Goal: Information Seeking & Learning: Understand process/instructions

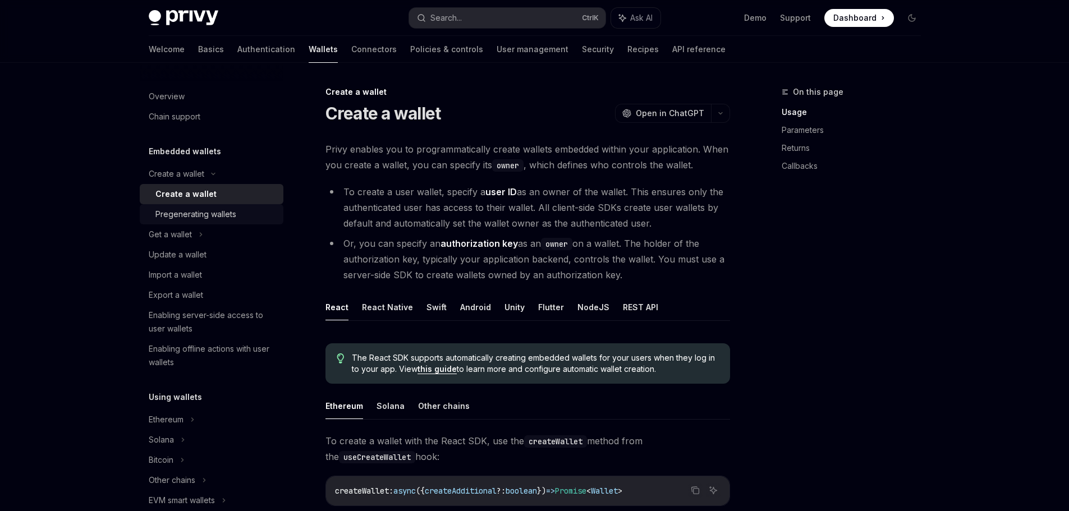
click at [208, 213] on div "Pregenerating wallets" at bounding box center [196, 214] width 81 height 13
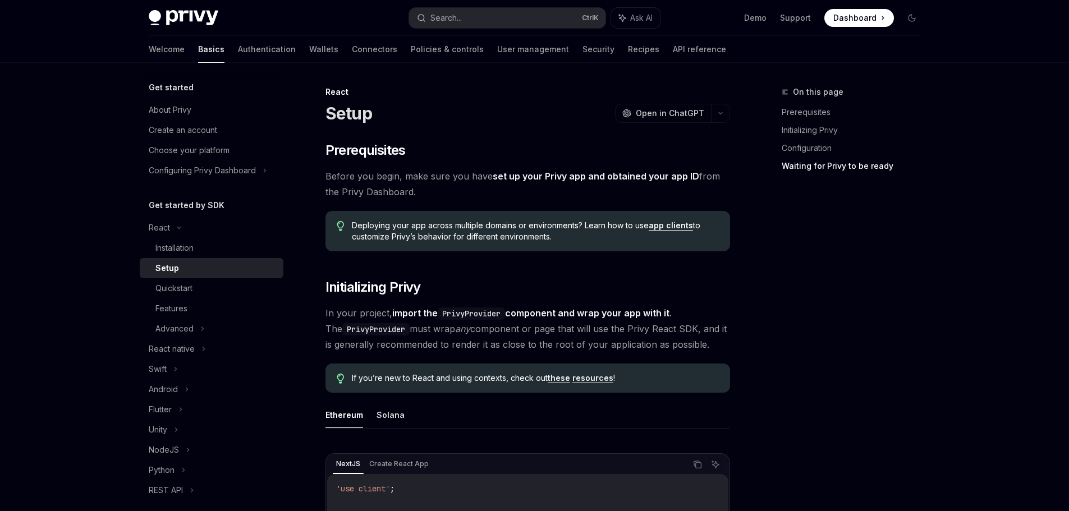
scroll to position [1123, 0]
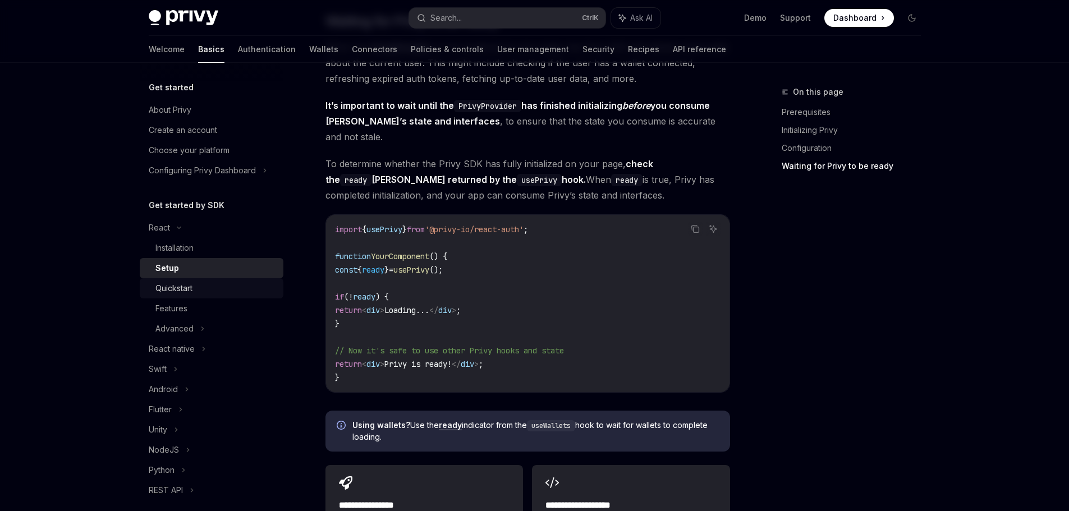
click at [220, 292] on div "Quickstart" at bounding box center [216, 288] width 121 height 13
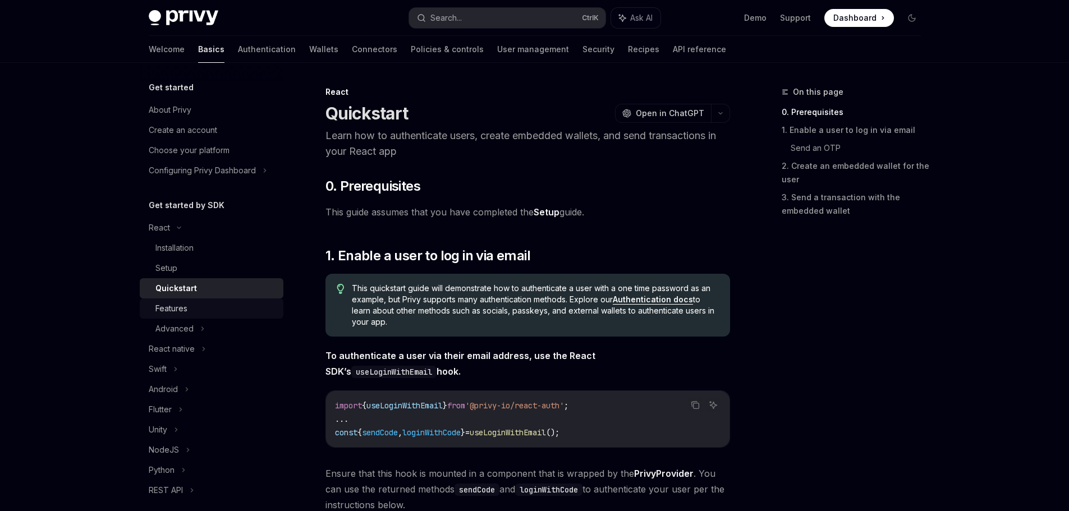
click at [209, 302] on div "Features" at bounding box center [216, 308] width 121 height 13
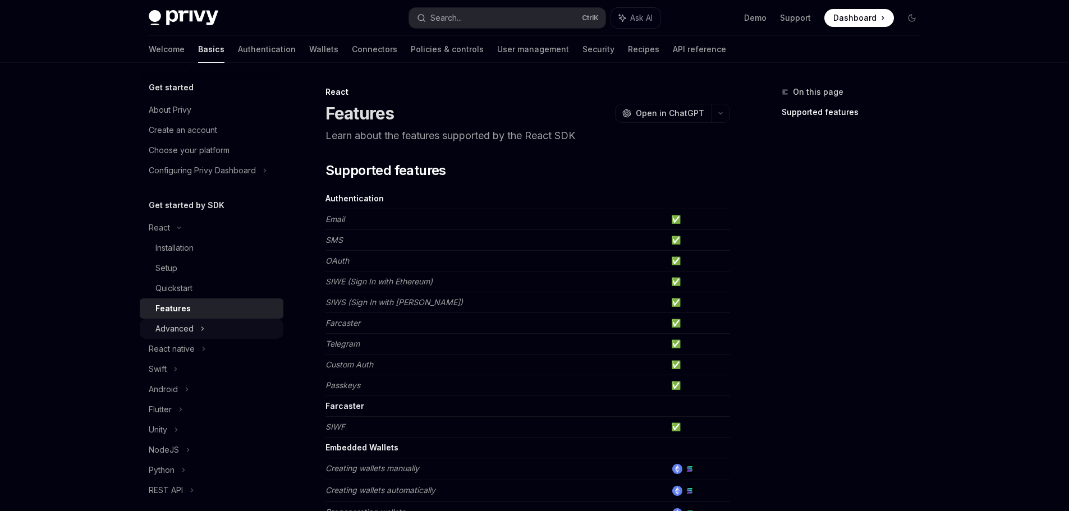
click at [193, 330] on div "Advanced" at bounding box center [212, 329] width 144 height 20
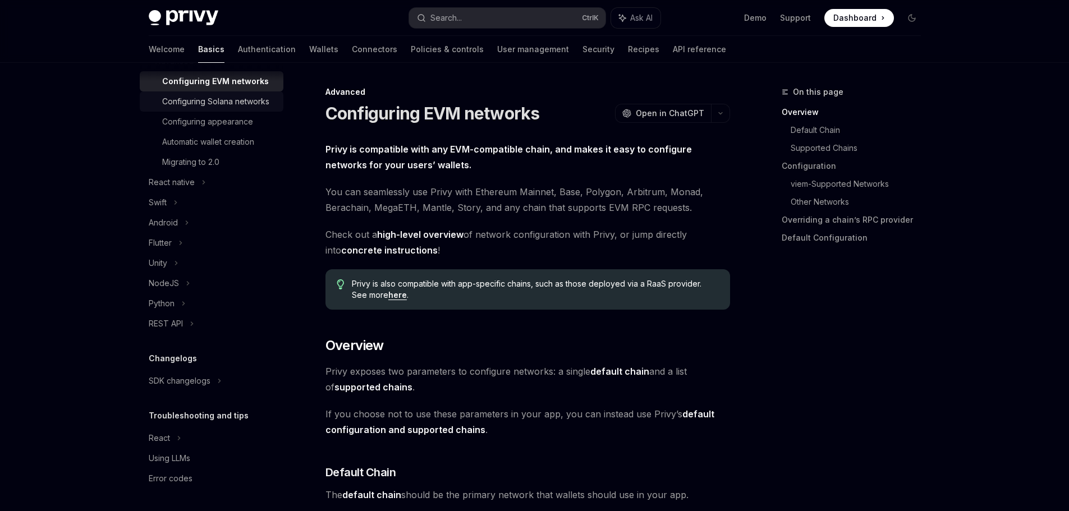
scroll to position [281, 0]
click at [214, 287] on div "NodeJS" at bounding box center [212, 283] width 144 height 20
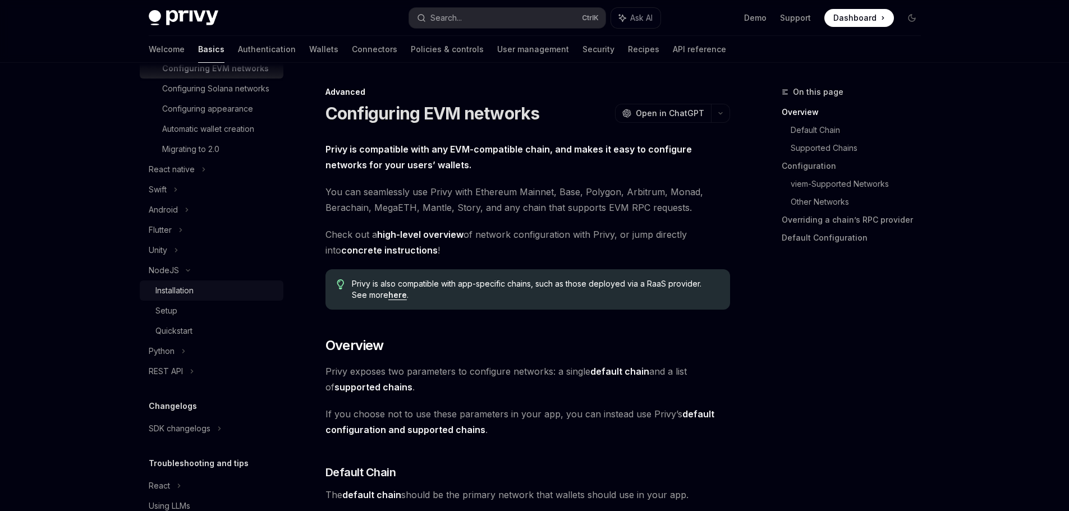
click at [220, 298] on div "Installation" at bounding box center [216, 290] width 121 height 13
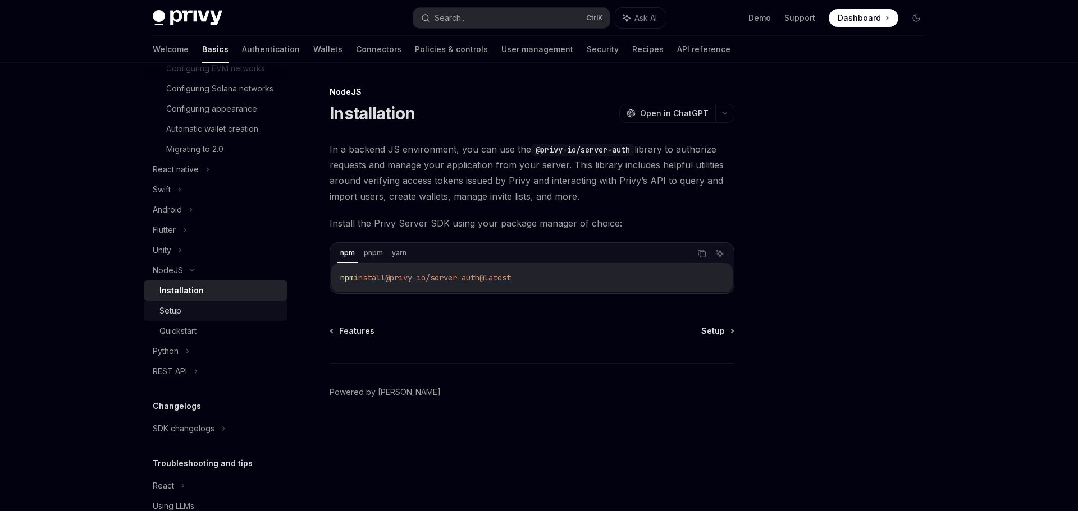
click at [195, 318] on div "Setup" at bounding box center [219, 310] width 121 height 13
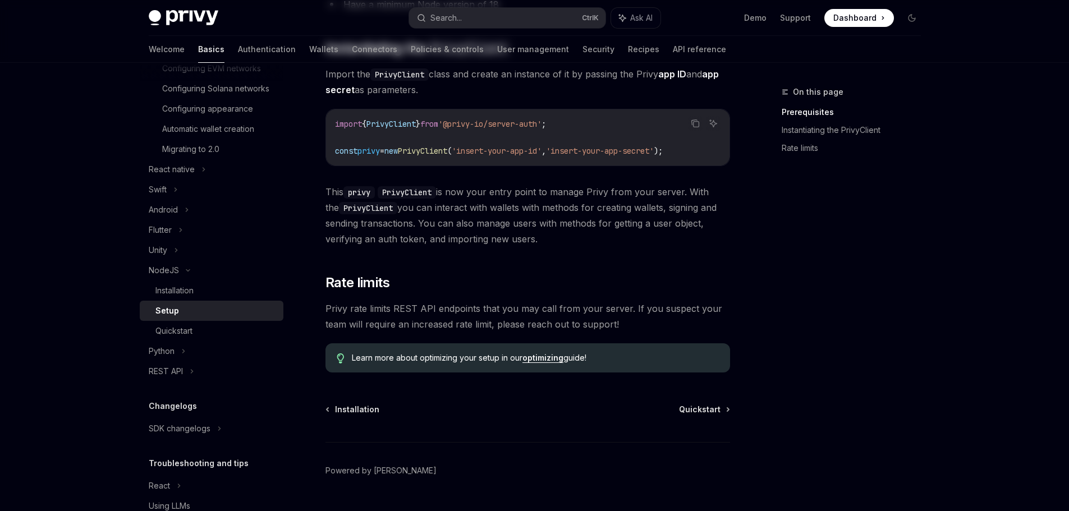
scroll to position [225, 0]
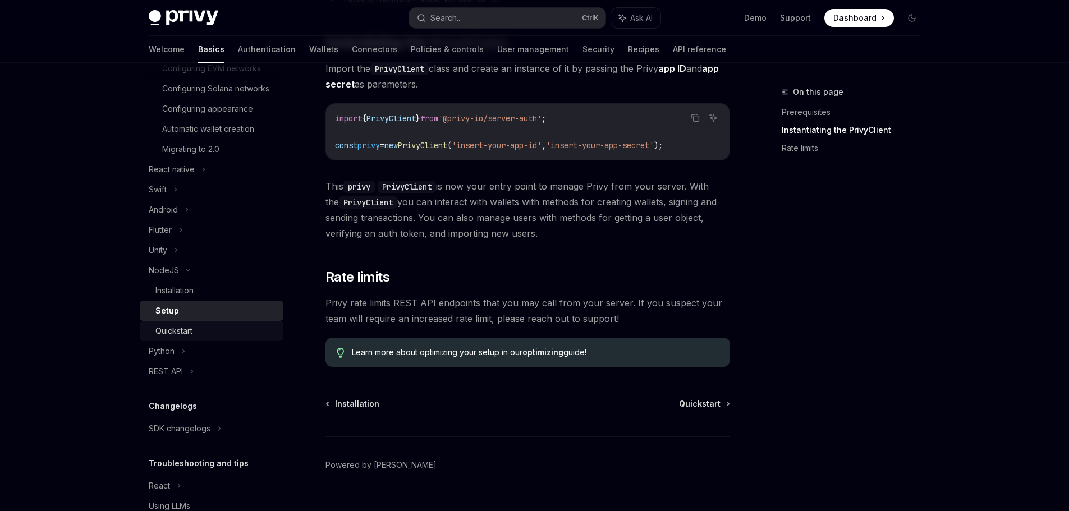
click at [198, 338] on div "Quickstart" at bounding box center [216, 330] width 121 height 13
type textarea "*"
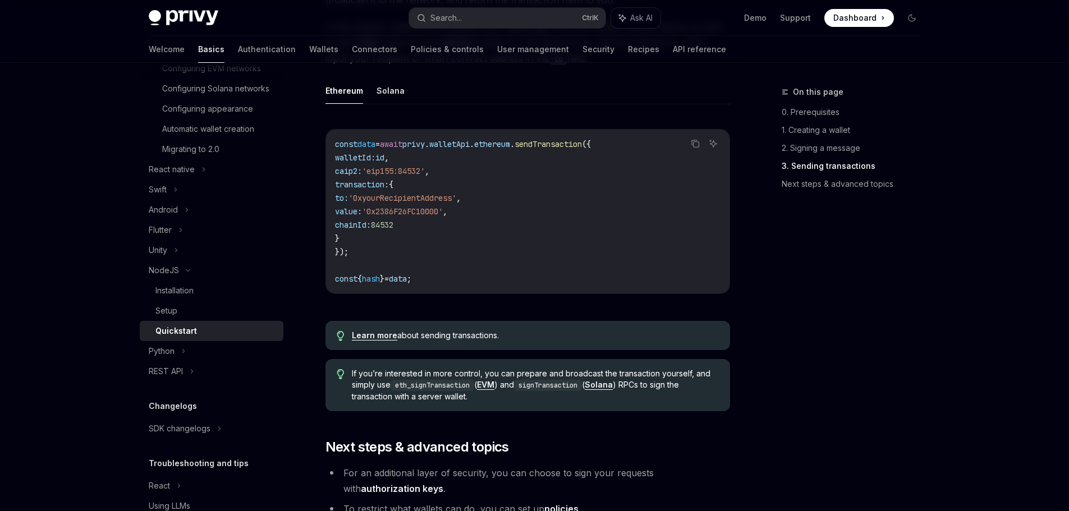
scroll to position [1011, 0]
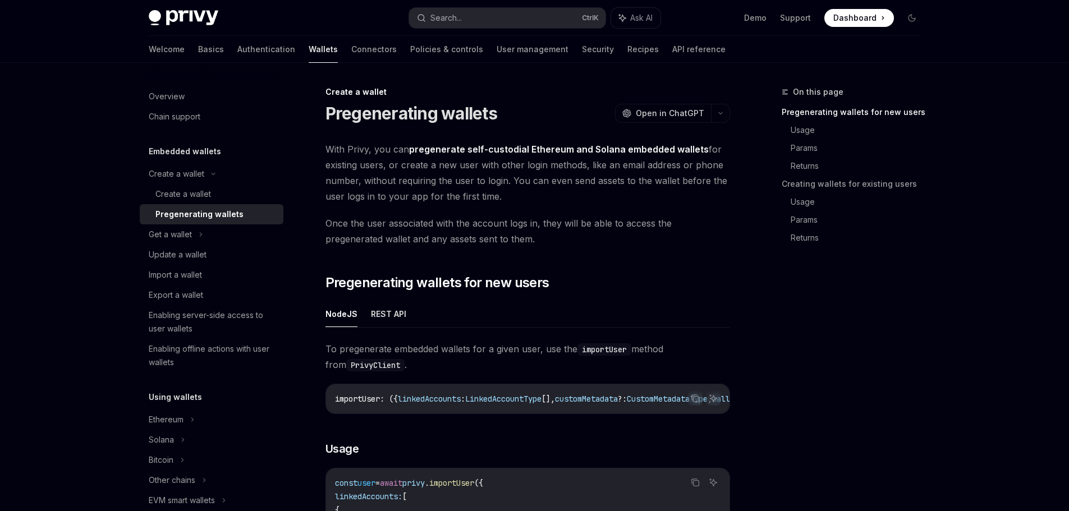
scroll to position [225, 0]
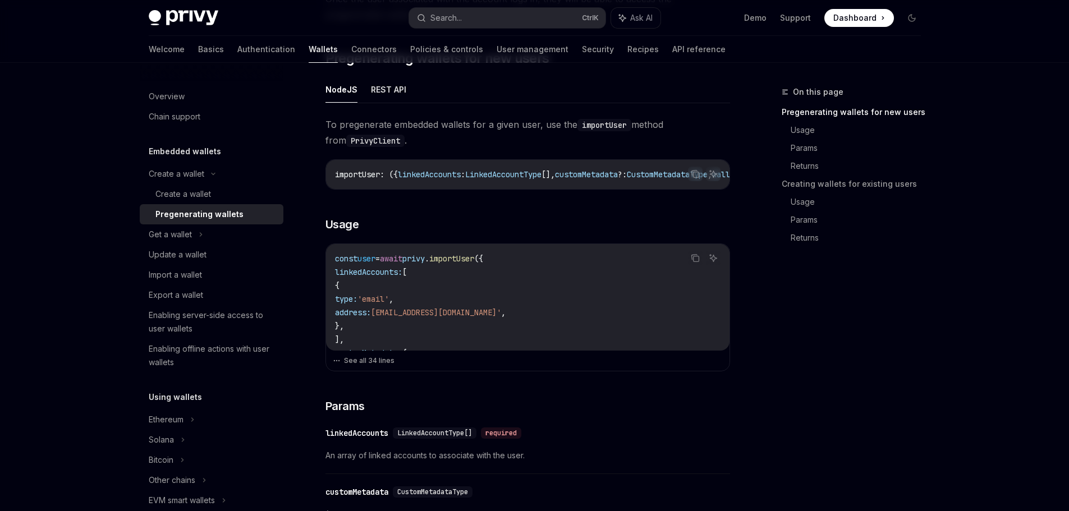
click at [534, 302] on code "const user = await privy . importUser ({ linkedAccounts: [ { type: 'email' , ad…" at bounding box center [528, 481] width 386 height 458
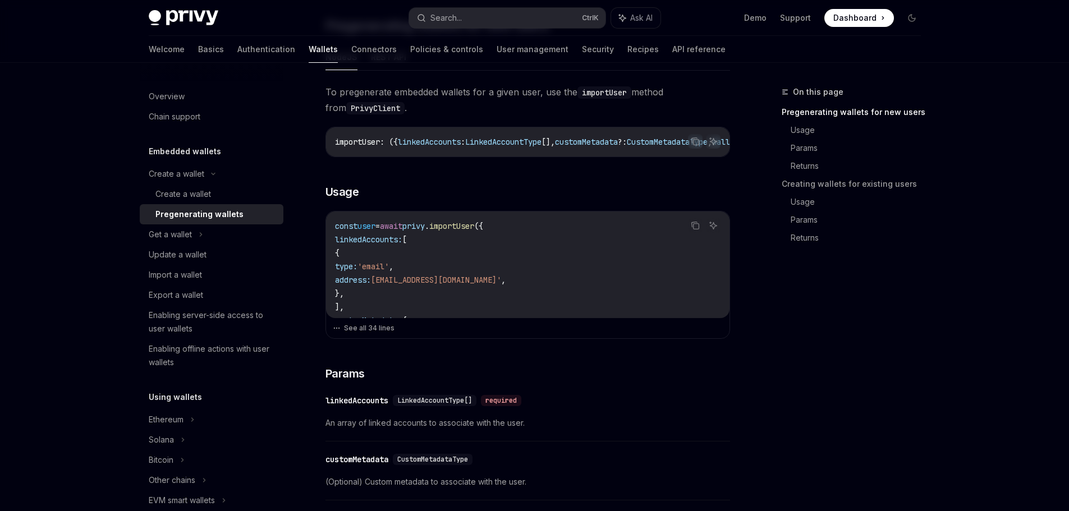
scroll to position [281, 0]
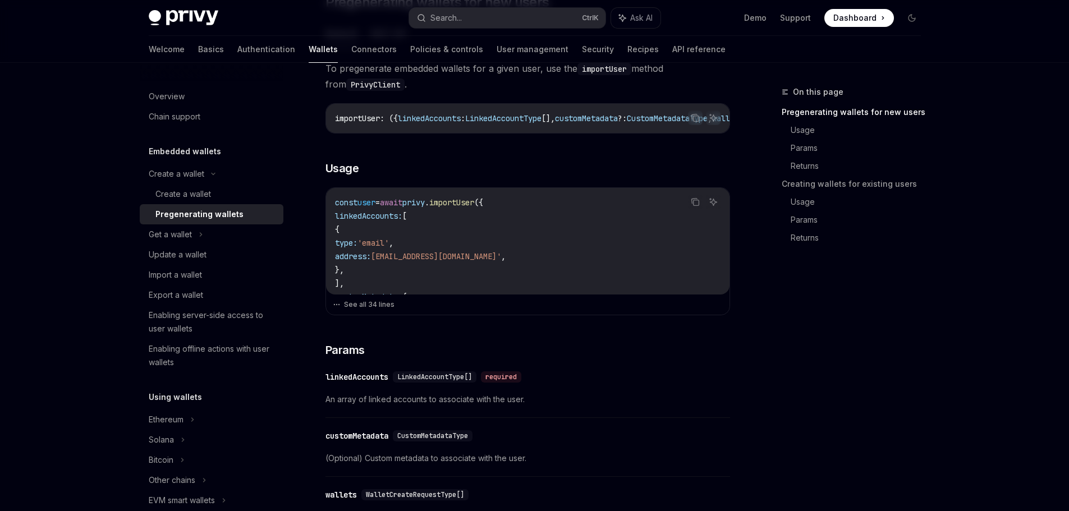
click at [504, 238] on code "const user = await privy . importUser ({ linkedAccounts: [ { type: 'email' , ad…" at bounding box center [528, 425] width 386 height 458
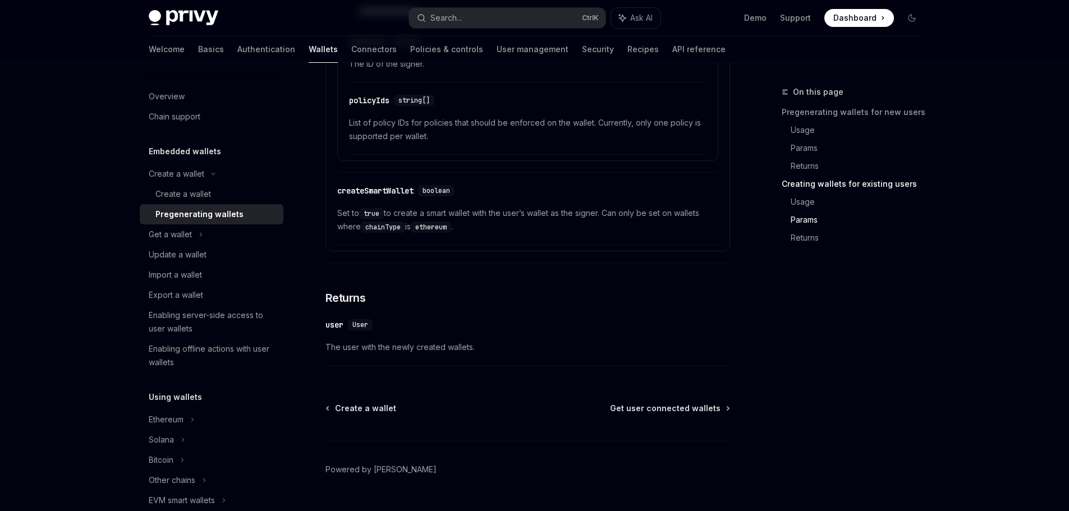
scroll to position [2079, 0]
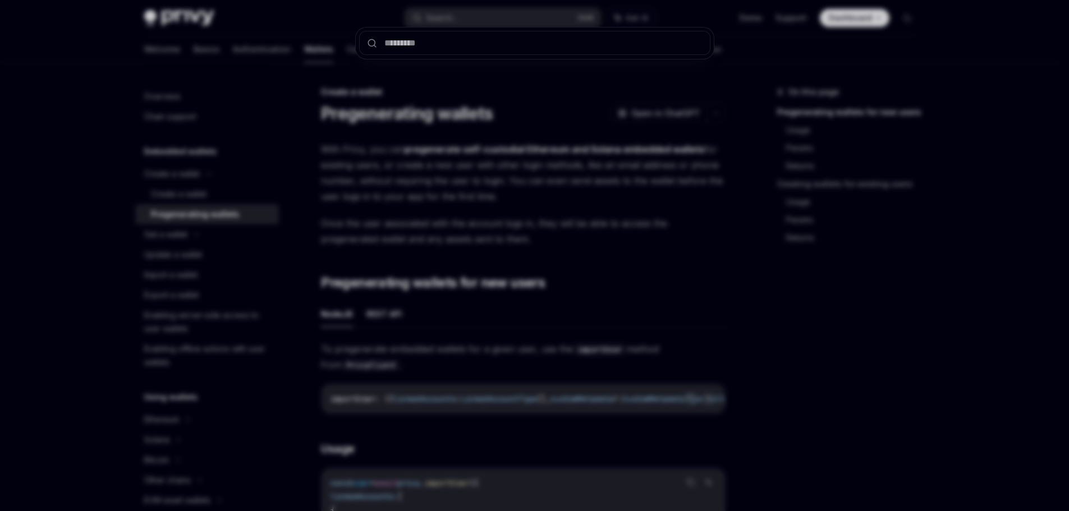
click at [443, 17] on div at bounding box center [534, 255] width 1069 height 511
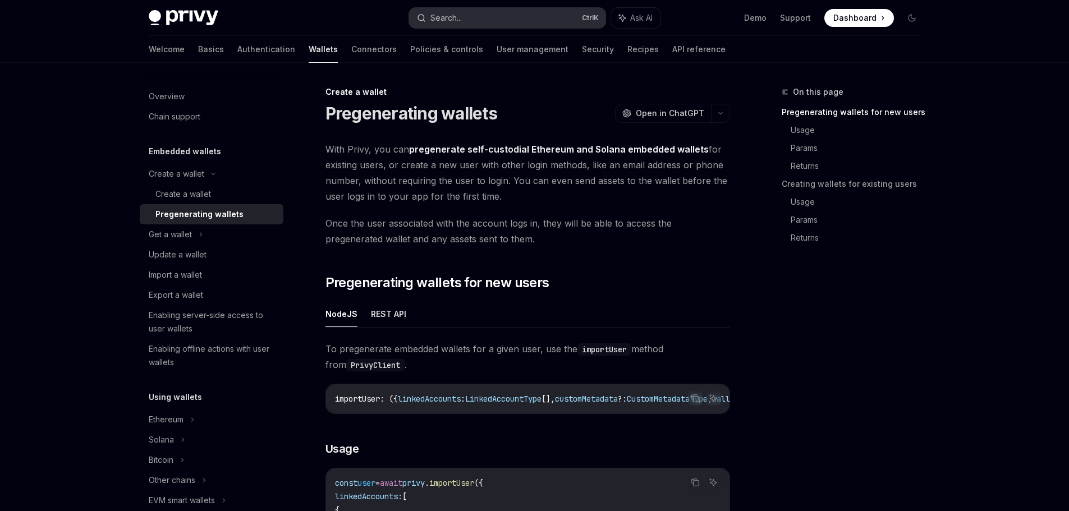
click at [447, 22] on div "Search..." at bounding box center [446, 17] width 31 height 13
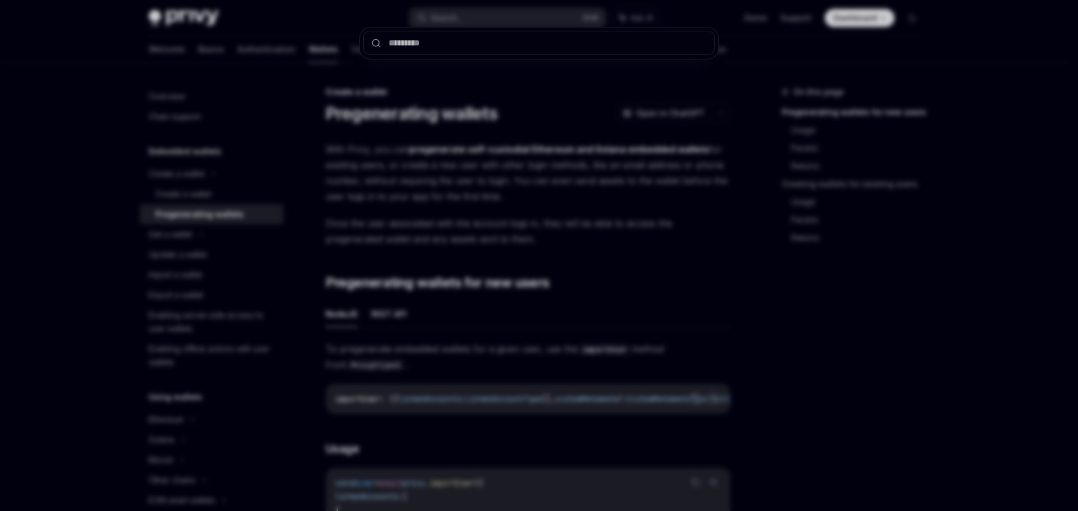
drag, startPoint x: 437, startPoint y: 36, endPoint x: 436, endPoint y: 43, distance: 7.3
click at [436, 40] on input "text" at bounding box center [538, 43] width 351 height 24
click at [436, 43] on input "text" at bounding box center [538, 43] width 351 height 24
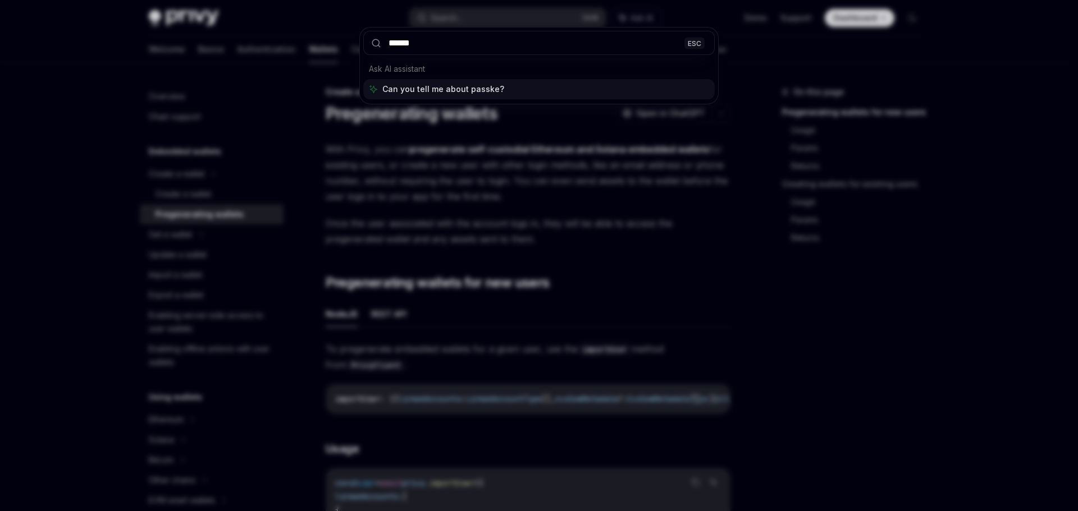
type input "*******"
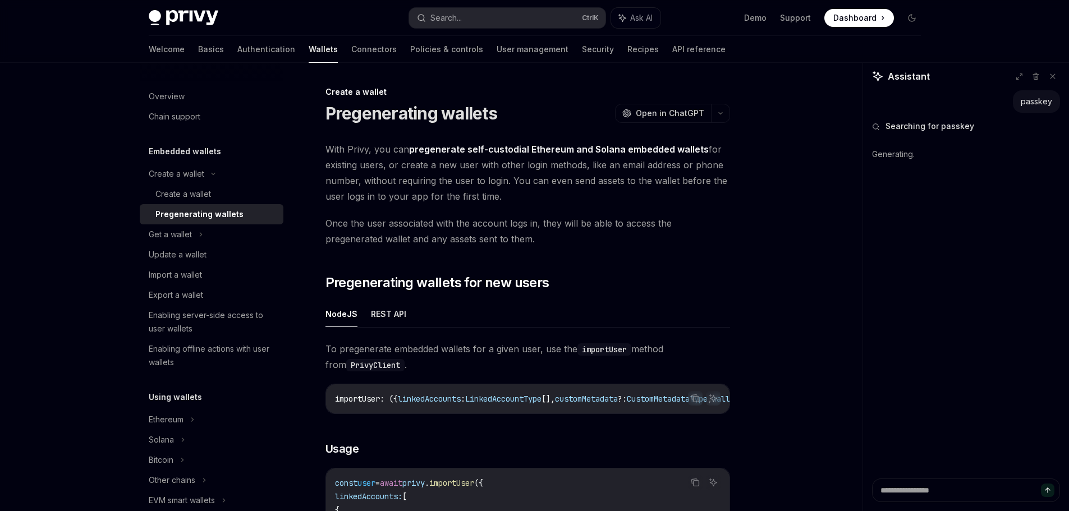
type textarea "*"
click at [447, 17] on div "Search..." at bounding box center [446, 17] width 31 height 13
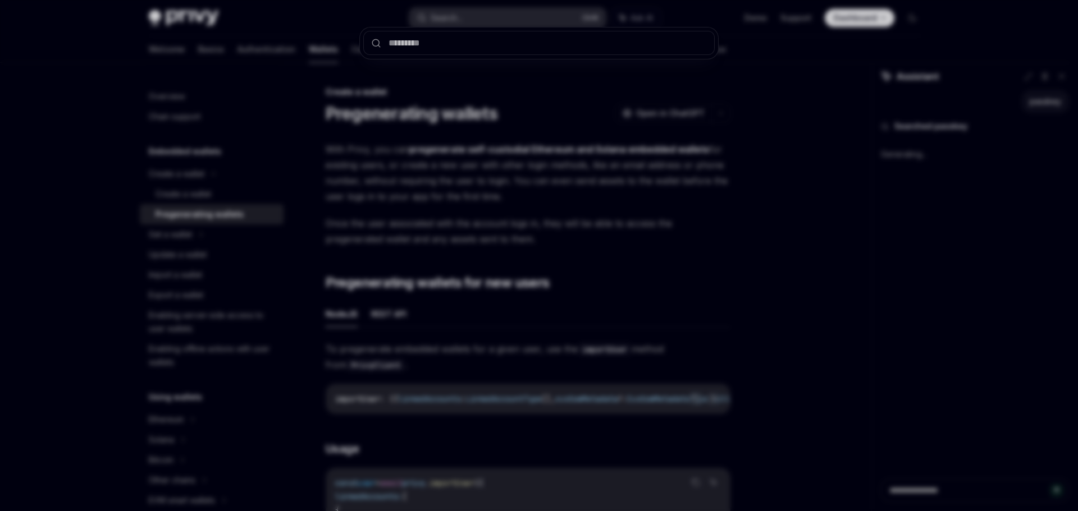
type input "*"
type textarea "*"
type input "*"
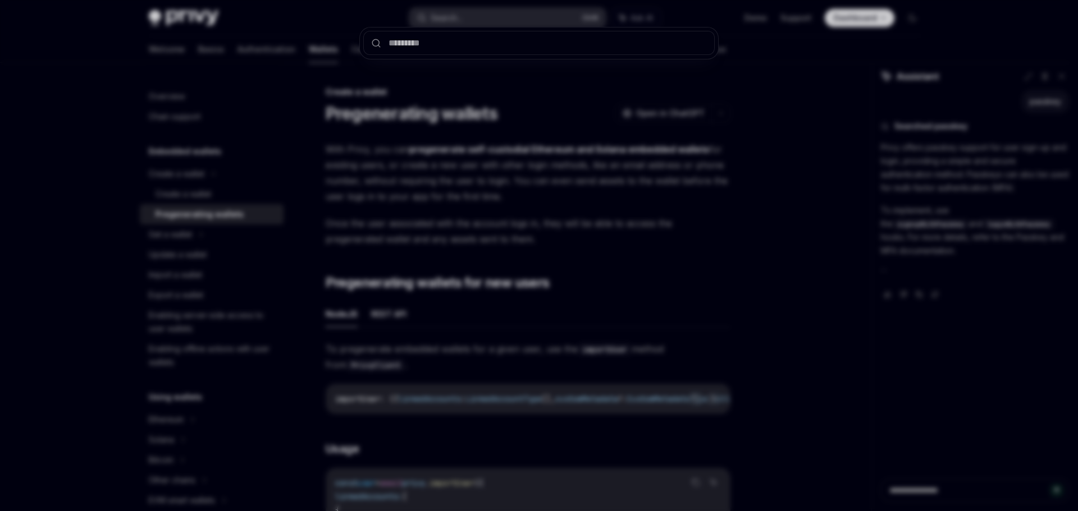
type textarea "*"
type input "*"
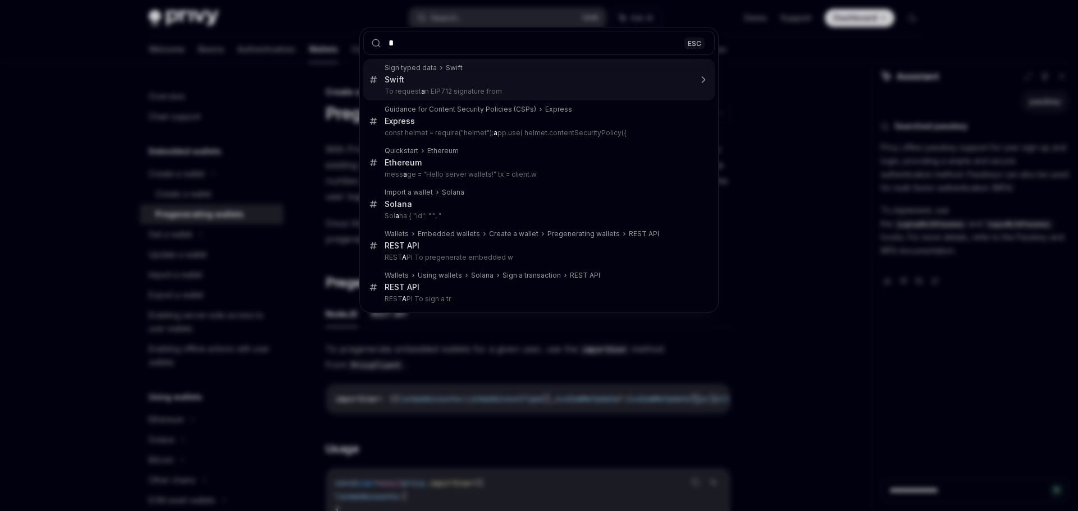
type textarea "*"
type input "**"
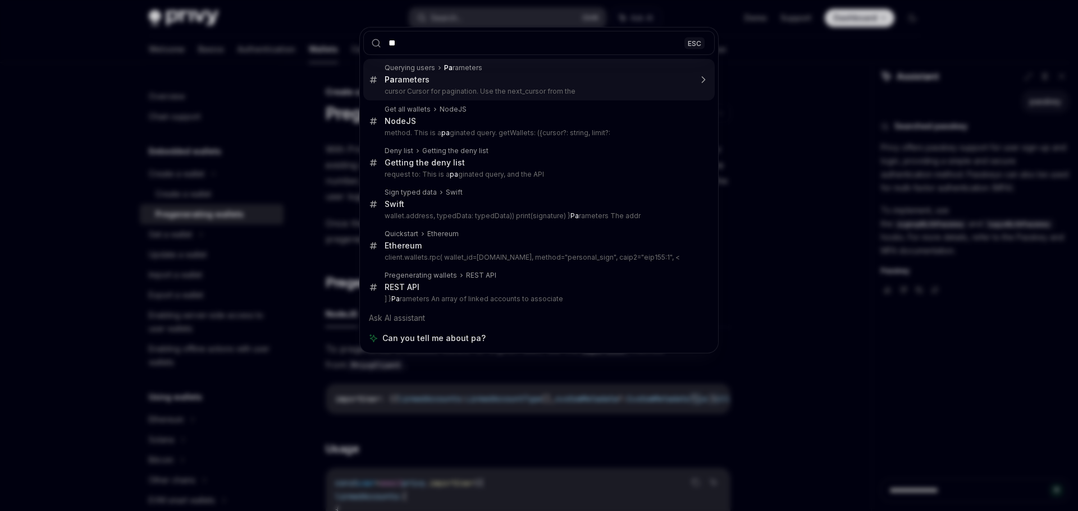
type textarea "*"
type input "***"
type textarea "*"
type input "****"
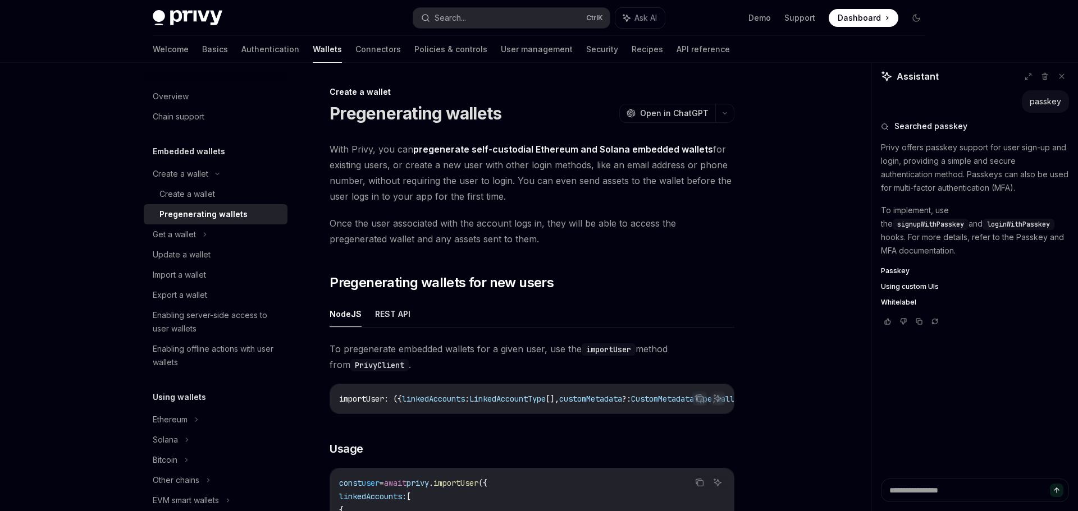
type textarea "*"
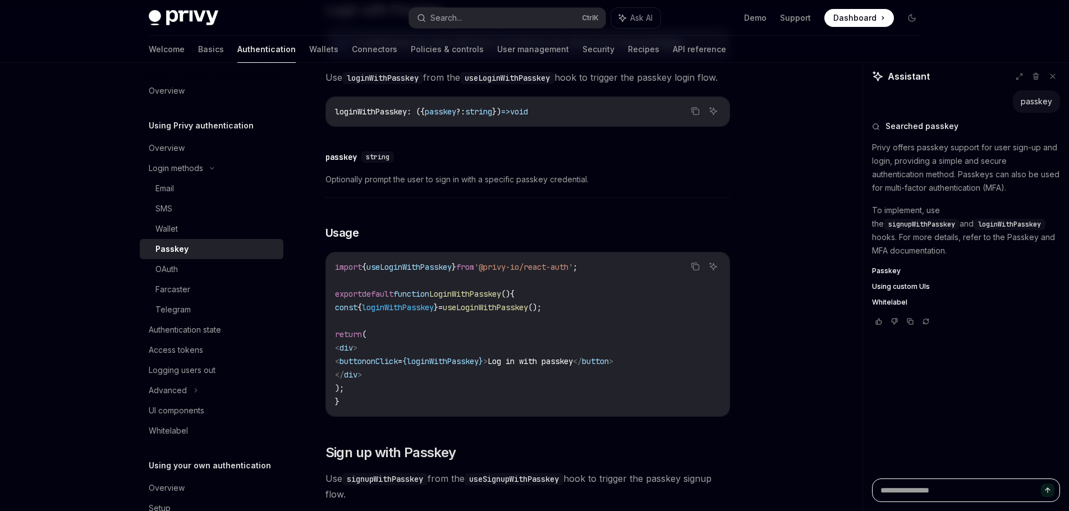
scroll to position [231, 0]
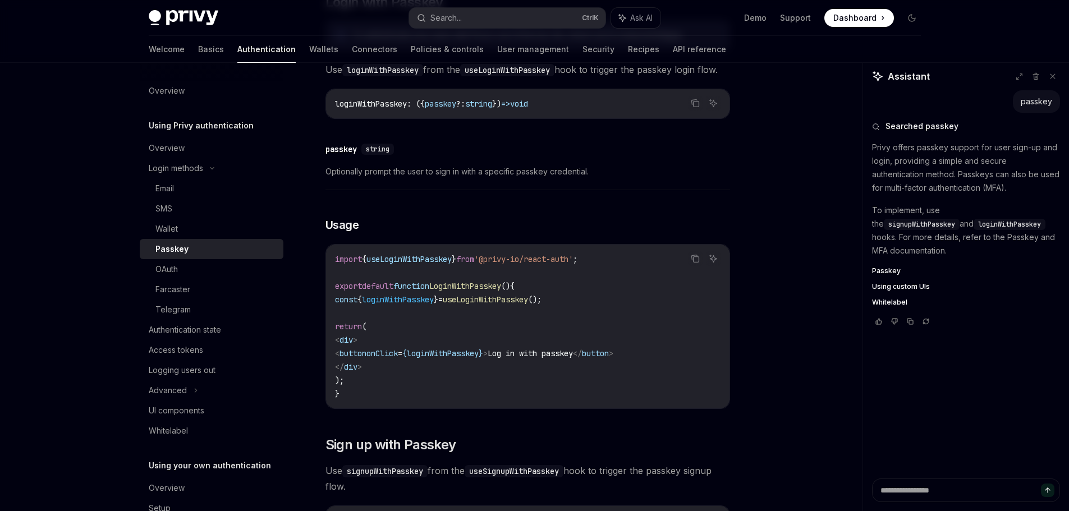
click at [434, 305] on span "loginWithPasskey" at bounding box center [398, 300] width 72 height 10
click at [528, 305] on span "useLoginWithPasskey" at bounding box center [485, 300] width 85 height 10
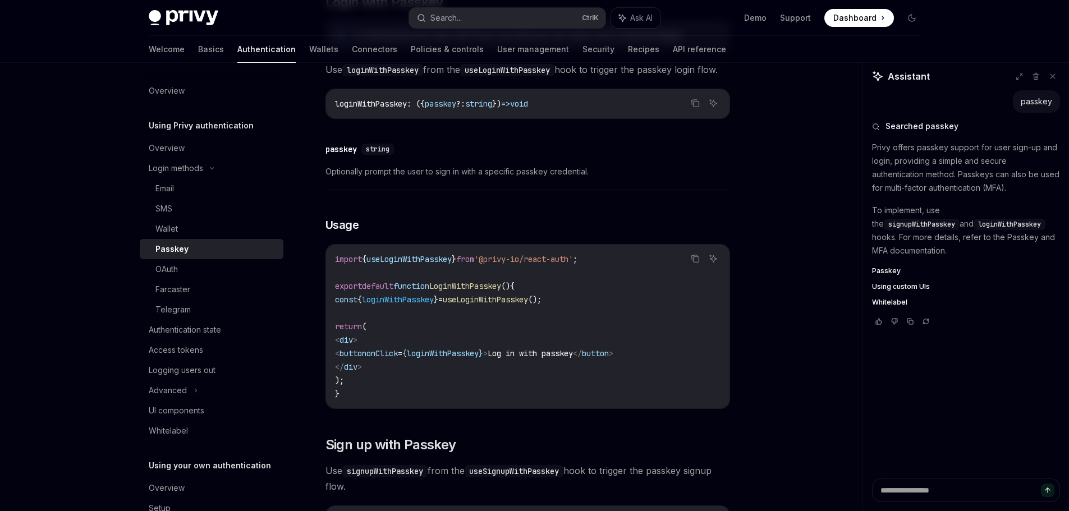
click at [446, 264] on span "useLoginWithPasskey" at bounding box center [409, 259] width 85 height 10
copy span "useLoginWithPasskey"
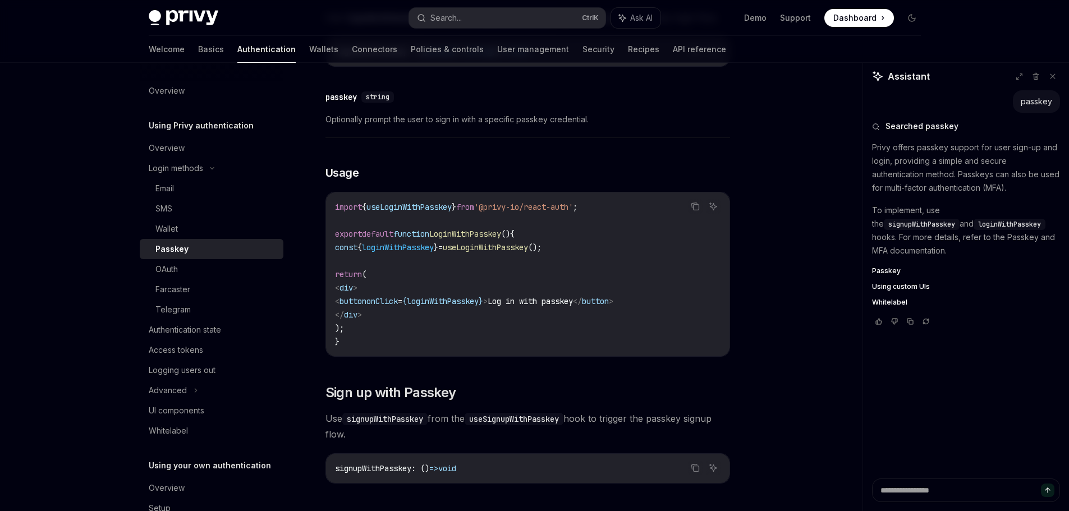
scroll to position [344, 0]
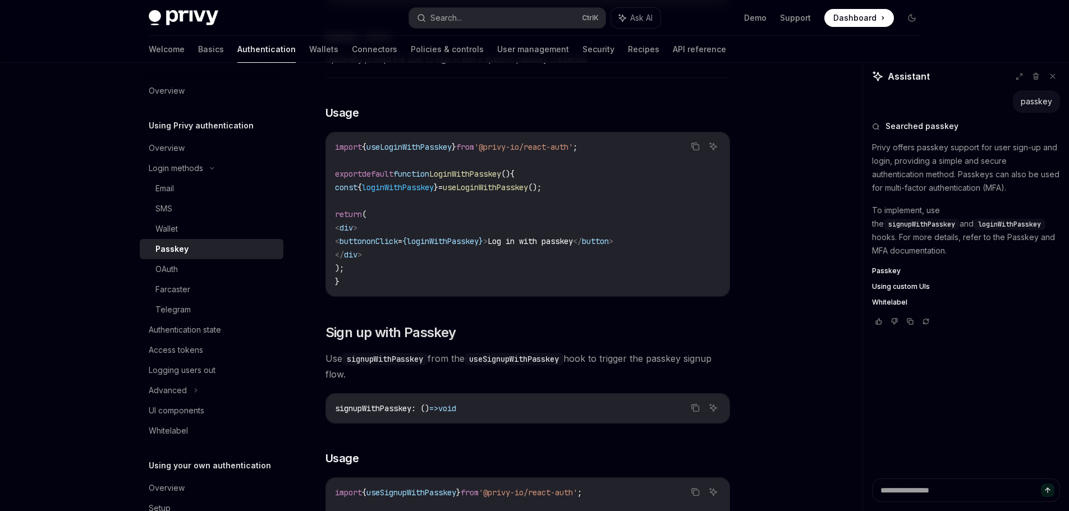
click at [500, 193] on span "useLoginWithPasskey" at bounding box center [485, 187] width 85 height 10
copy code "const { loginWithPasskey } = useLoginWithPasskey ();"
click at [634, 202] on code "import { useLoginWithPasskey } from '@privy-io/react-auth' ; export default fun…" at bounding box center [528, 214] width 386 height 148
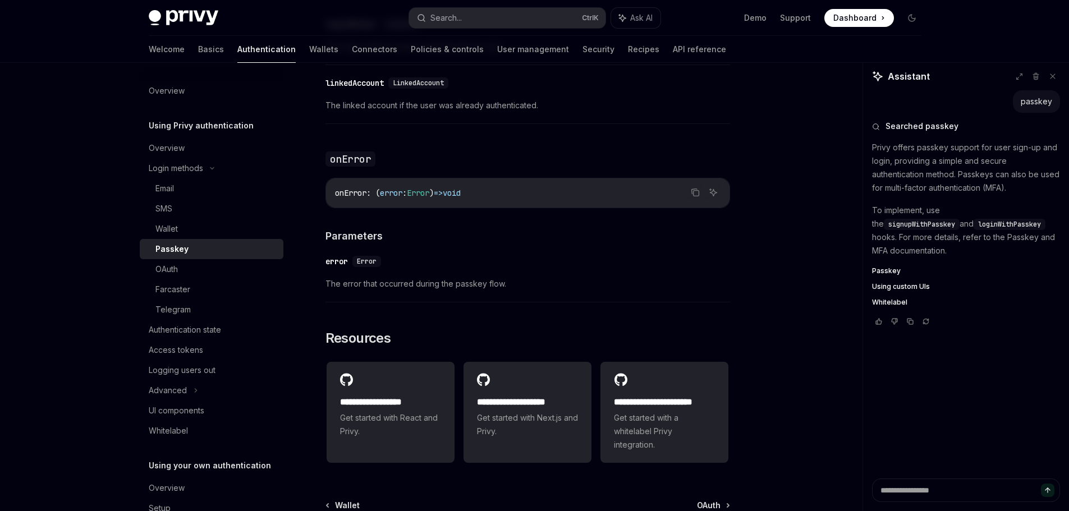
scroll to position [1891, 0]
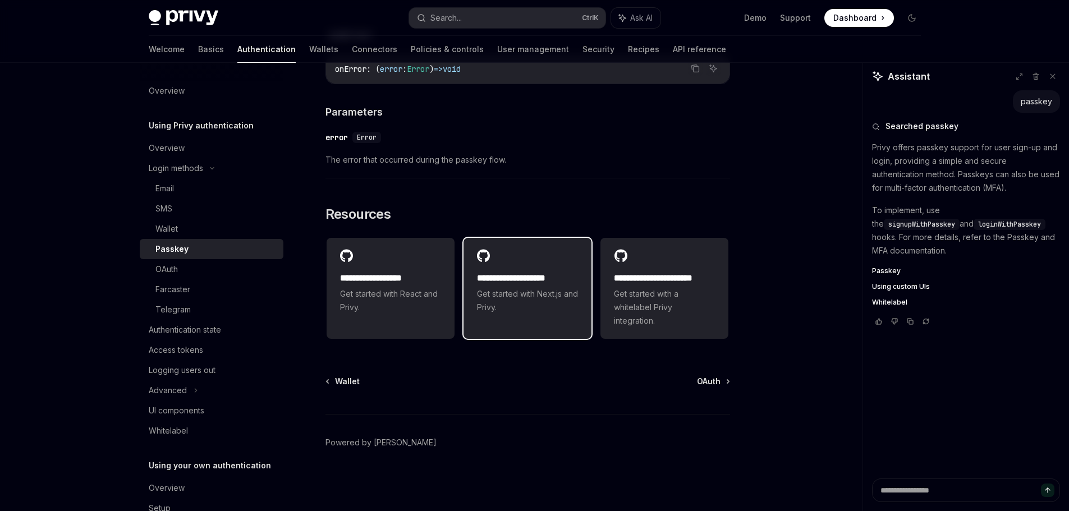
click at [533, 275] on h2 "**********" at bounding box center [527, 278] width 101 height 13
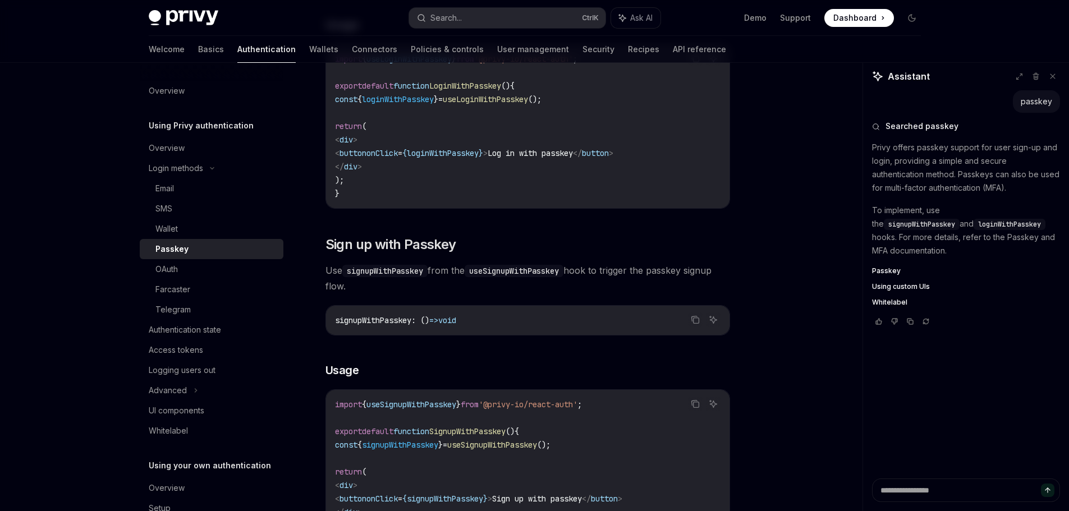
scroll to position [600, 0]
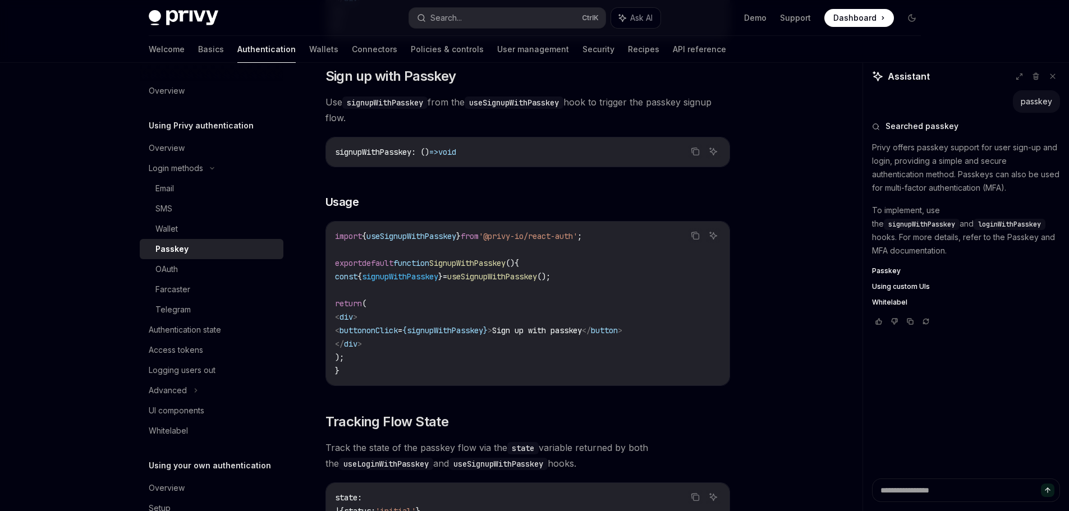
click at [449, 241] on span "useSignupWithPasskey" at bounding box center [412, 236] width 90 height 10
copy span "useSignupWithPasskey"
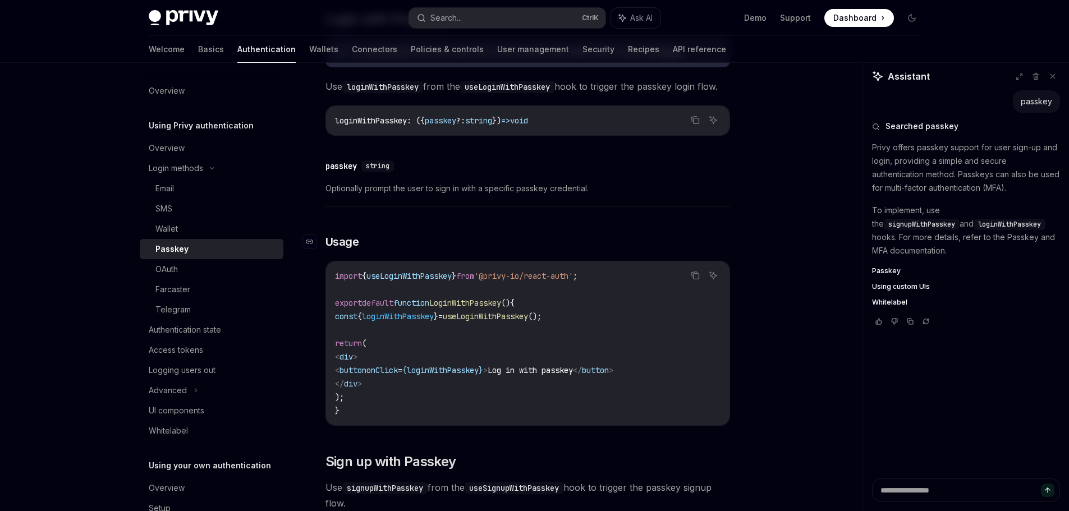
scroll to position [207, 0]
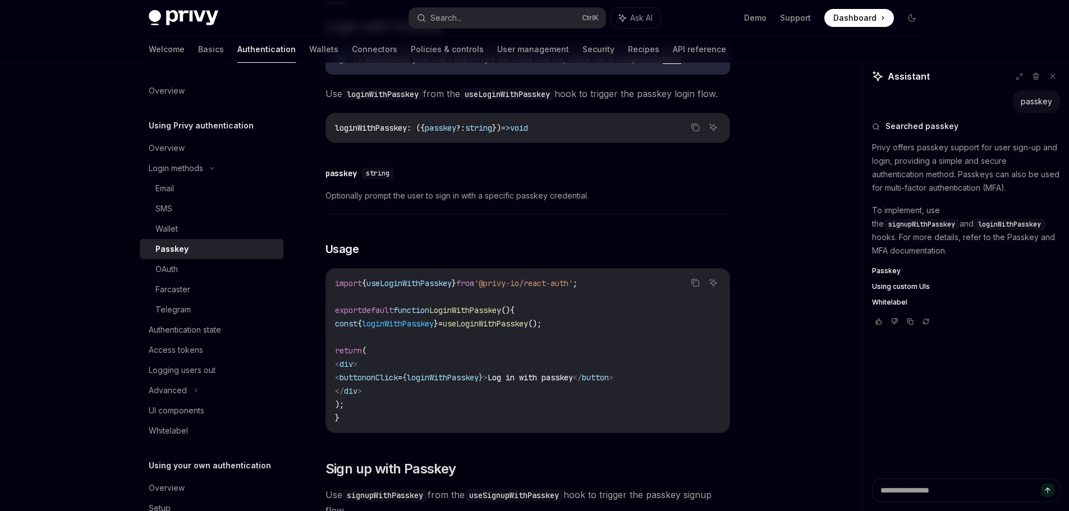
click at [394, 289] on span "useLoginWithPasskey" at bounding box center [409, 283] width 85 height 10
copy span "useLoginWithPasskey"
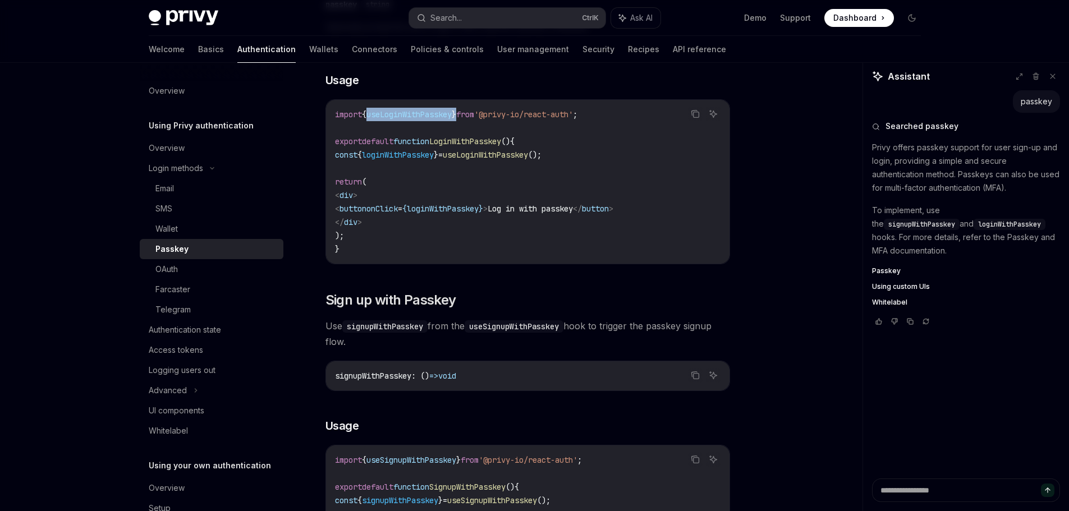
scroll to position [656, 0]
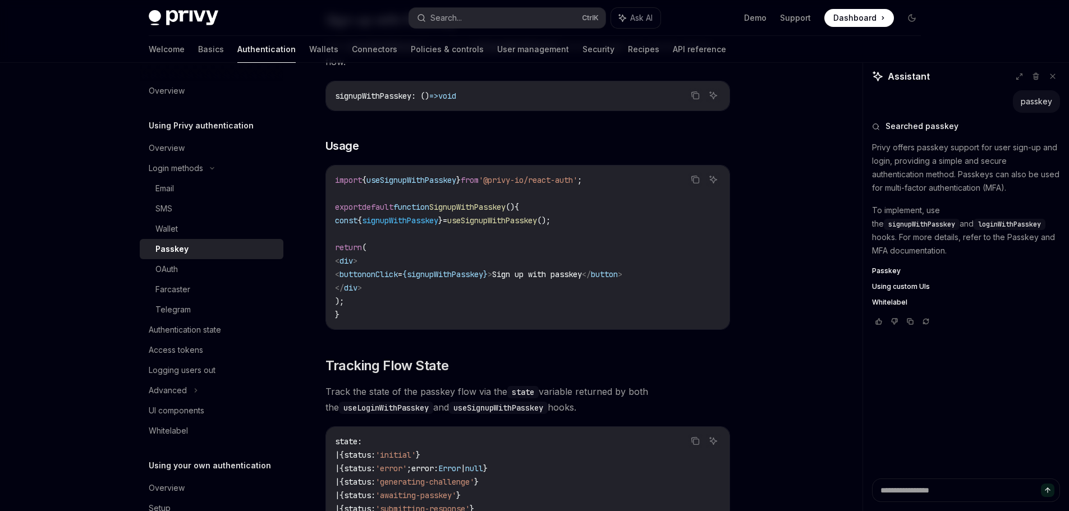
click at [427, 185] on span "useSignupWithPasskey" at bounding box center [412, 180] width 90 height 10
copy span "useSignupWithPasskey"
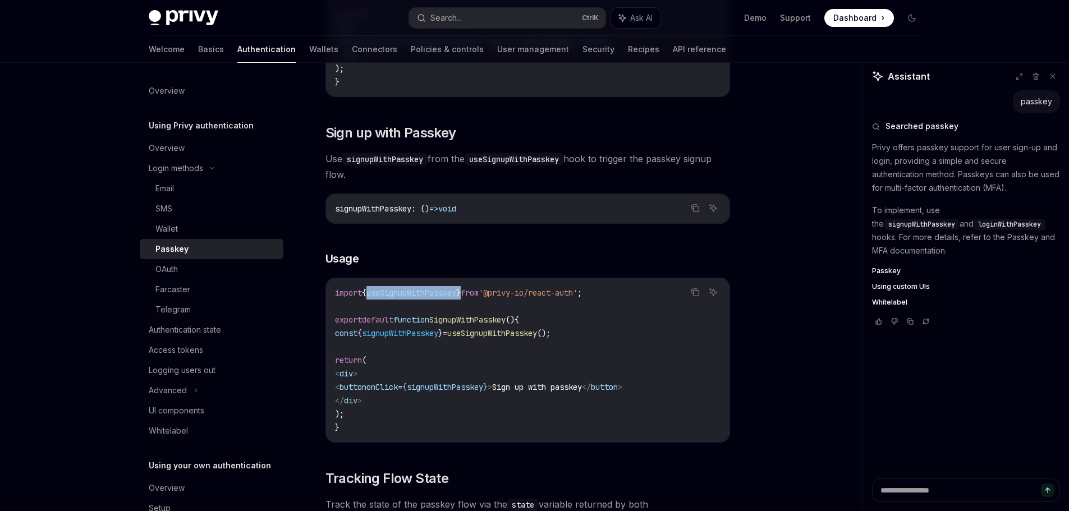
scroll to position [544, 0]
click at [514, 338] on span "useSignupWithPasskey" at bounding box center [492, 333] width 90 height 10
copy span "useSignupWithPasskey"
click at [520, 338] on span "useSignupWithPasskey" at bounding box center [492, 333] width 90 height 10
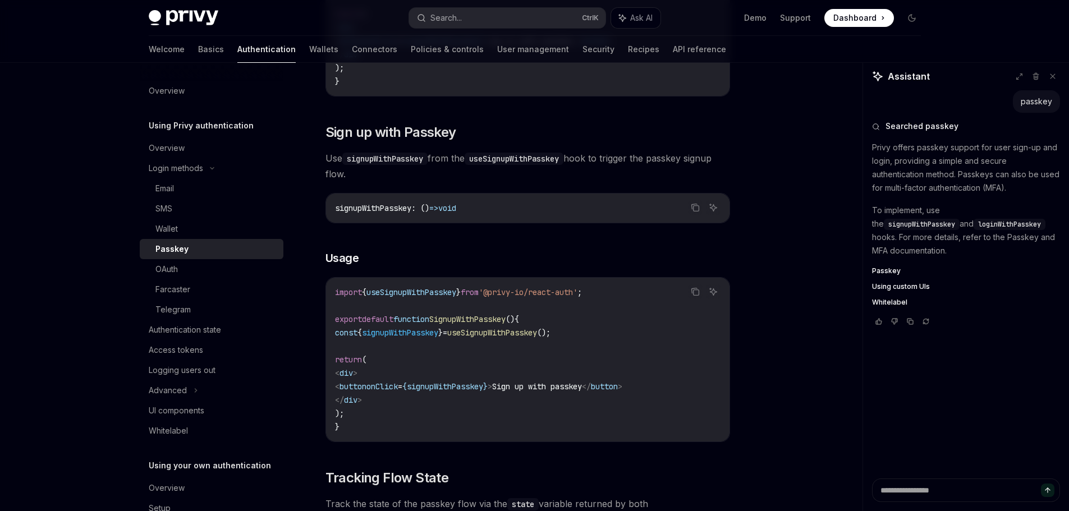
click at [520, 338] on span "useSignupWithPasskey" at bounding box center [492, 333] width 90 height 10
